Goal: Information Seeking & Learning: Learn about a topic

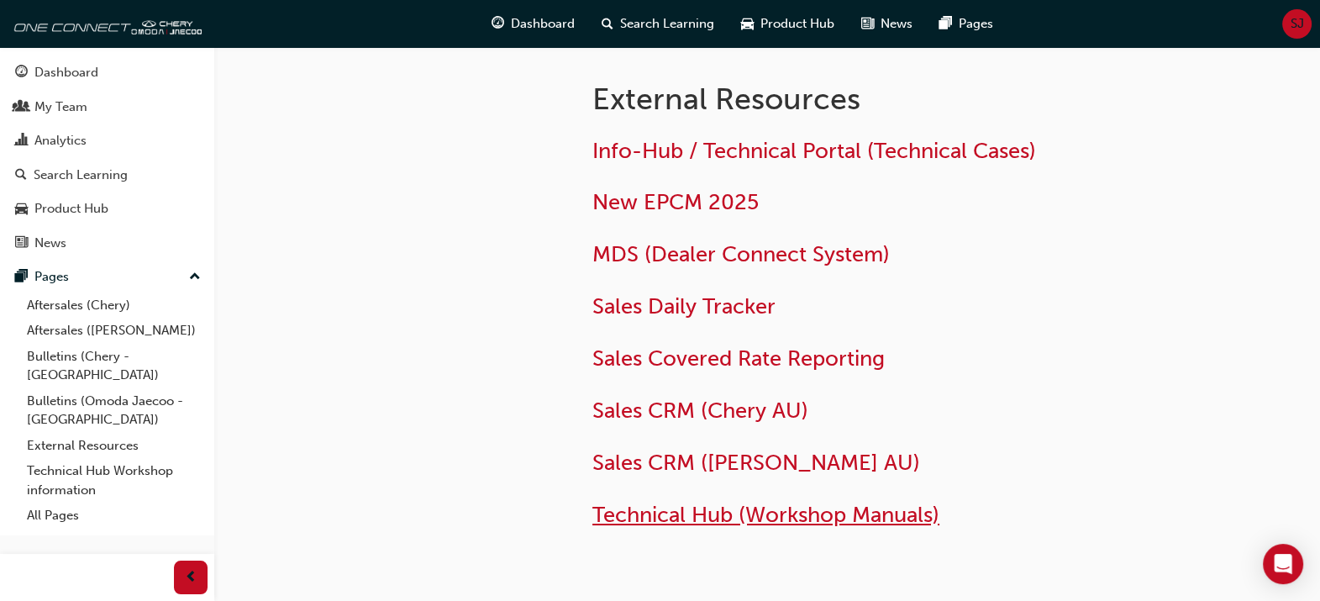
click at [687, 518] on span "Technical Hub (Workshop Manuals)" at bounding box center [765, 515] width 347 height 26
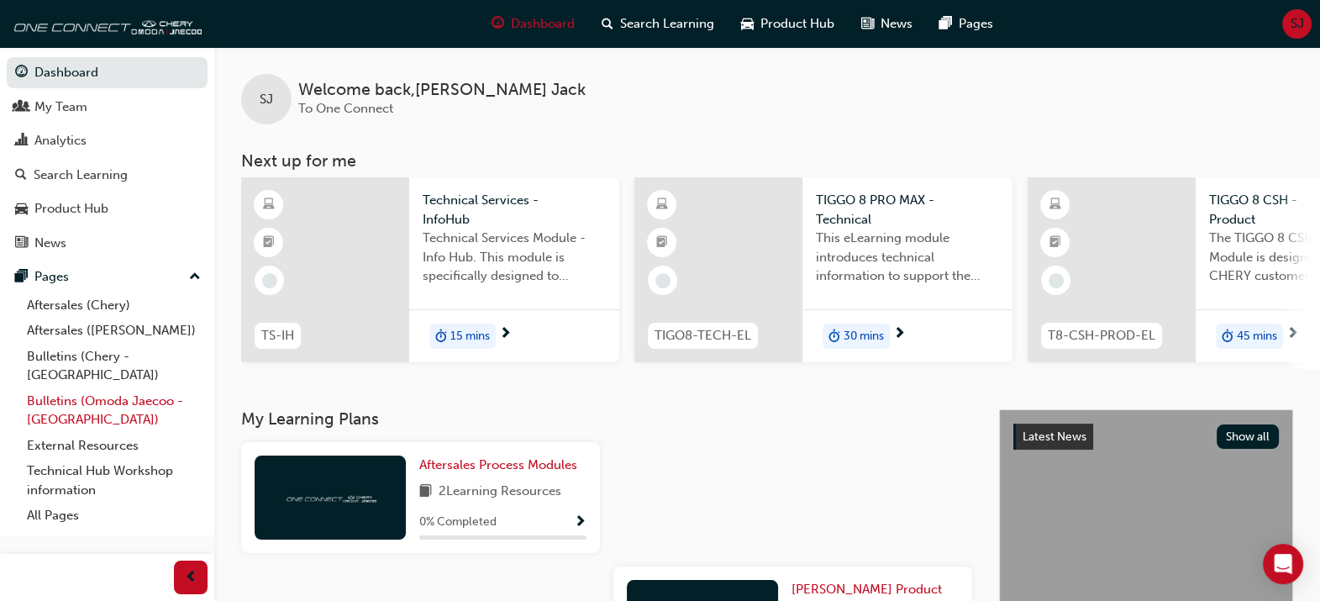
click at [37, 388] on link "Bulletins (Omoda Jaecoo - [GEOGRAPHIC_DATA])" at bounding box center [113, 410] width 187 height 45
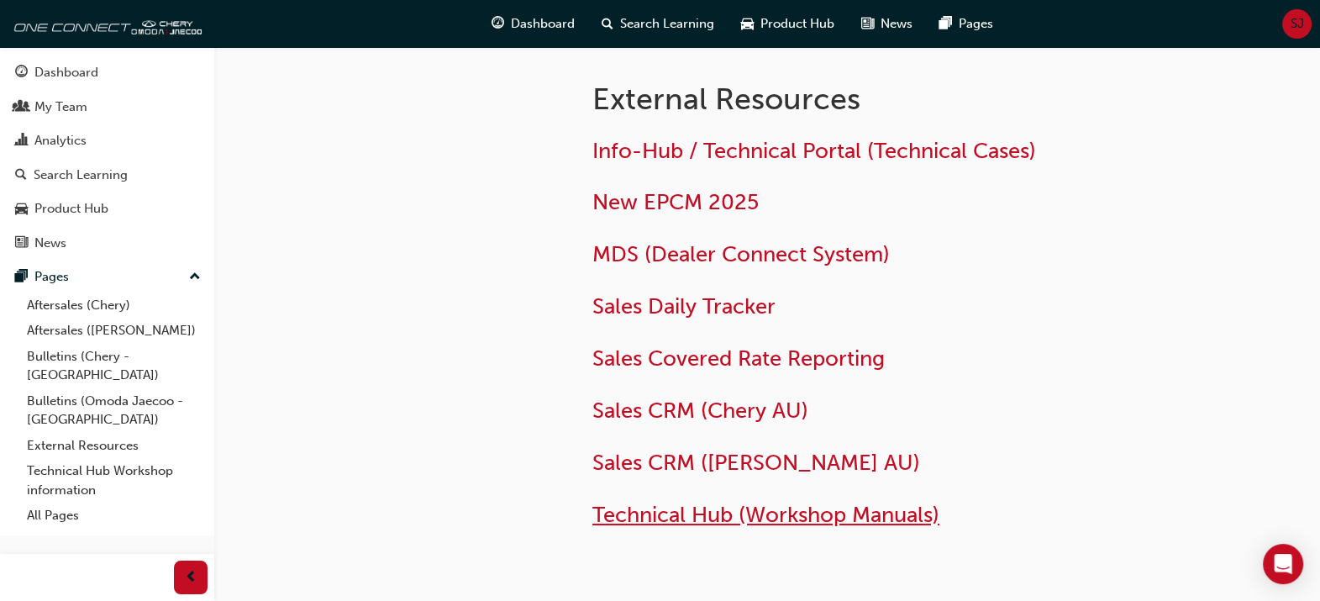
click at [696, 516] on span "Technical Hub (Workshop Manuals)" at bounding box center [765, 515] width 347 height 26
